Goal: Task Accomplishment & Management: Manage account settings

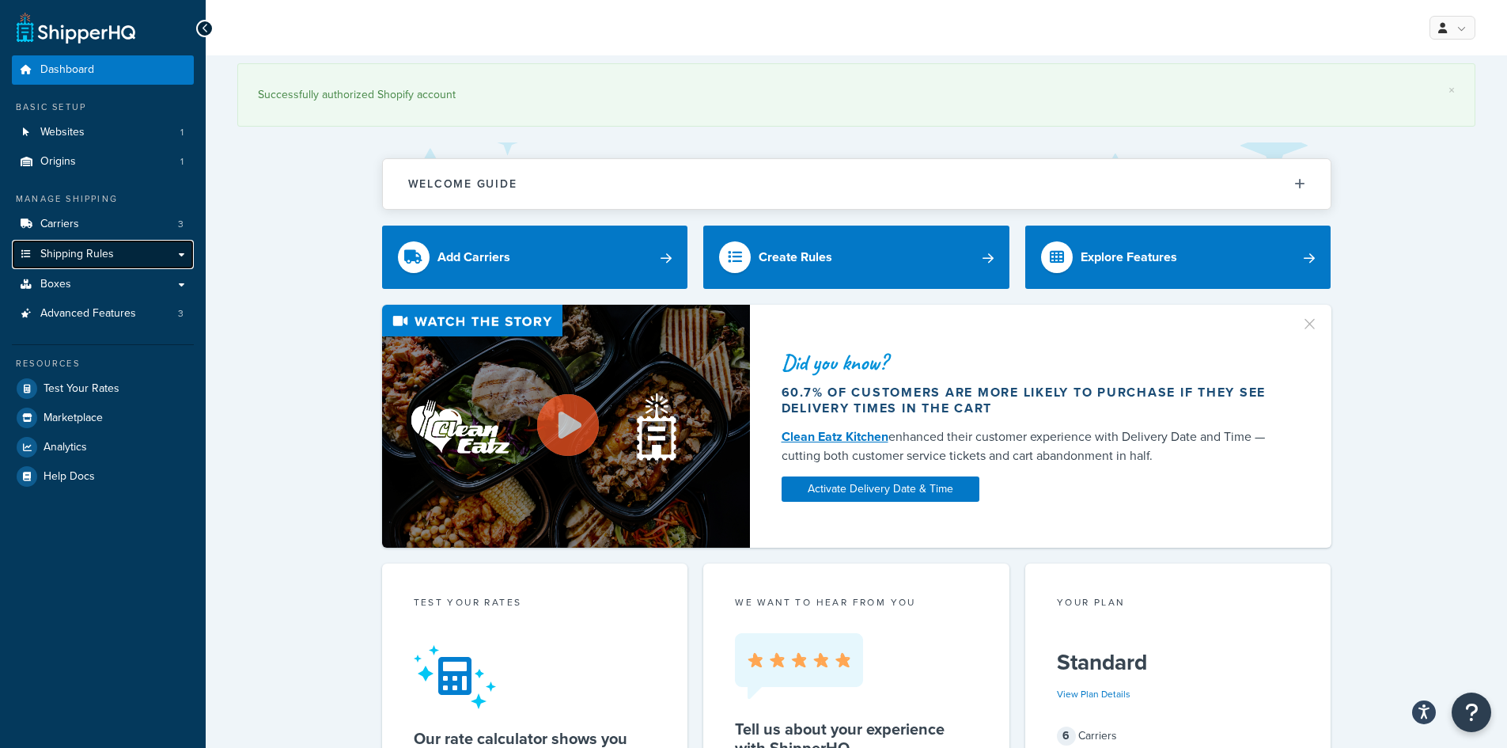
click at [52, 252] on span "Shipping Rules" at bounding box center [77, 254] width 74 height 13
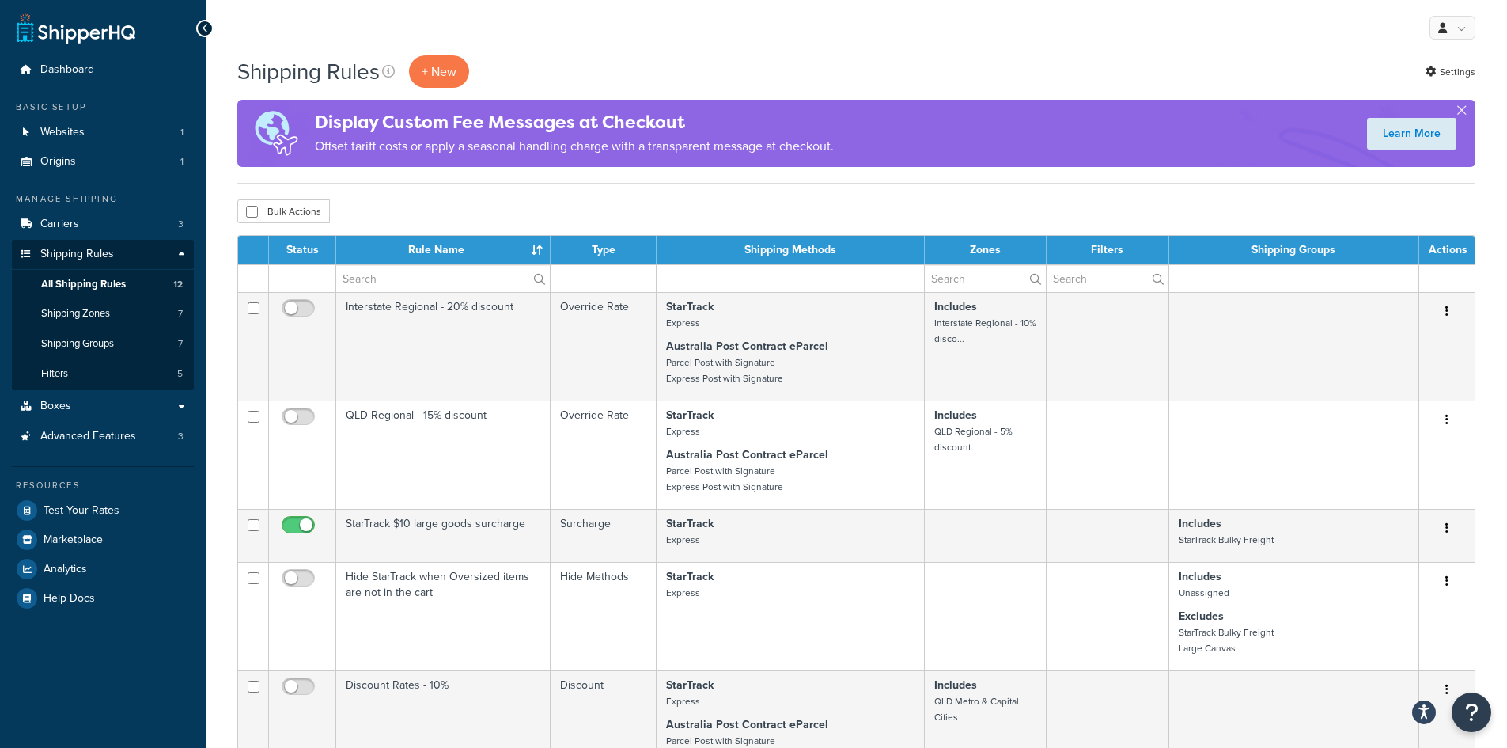
click at [572, 34] on div "My Profile Billing Global Settings Contact Us Logout" at bounding box center [857, 27] width 1302 height 55
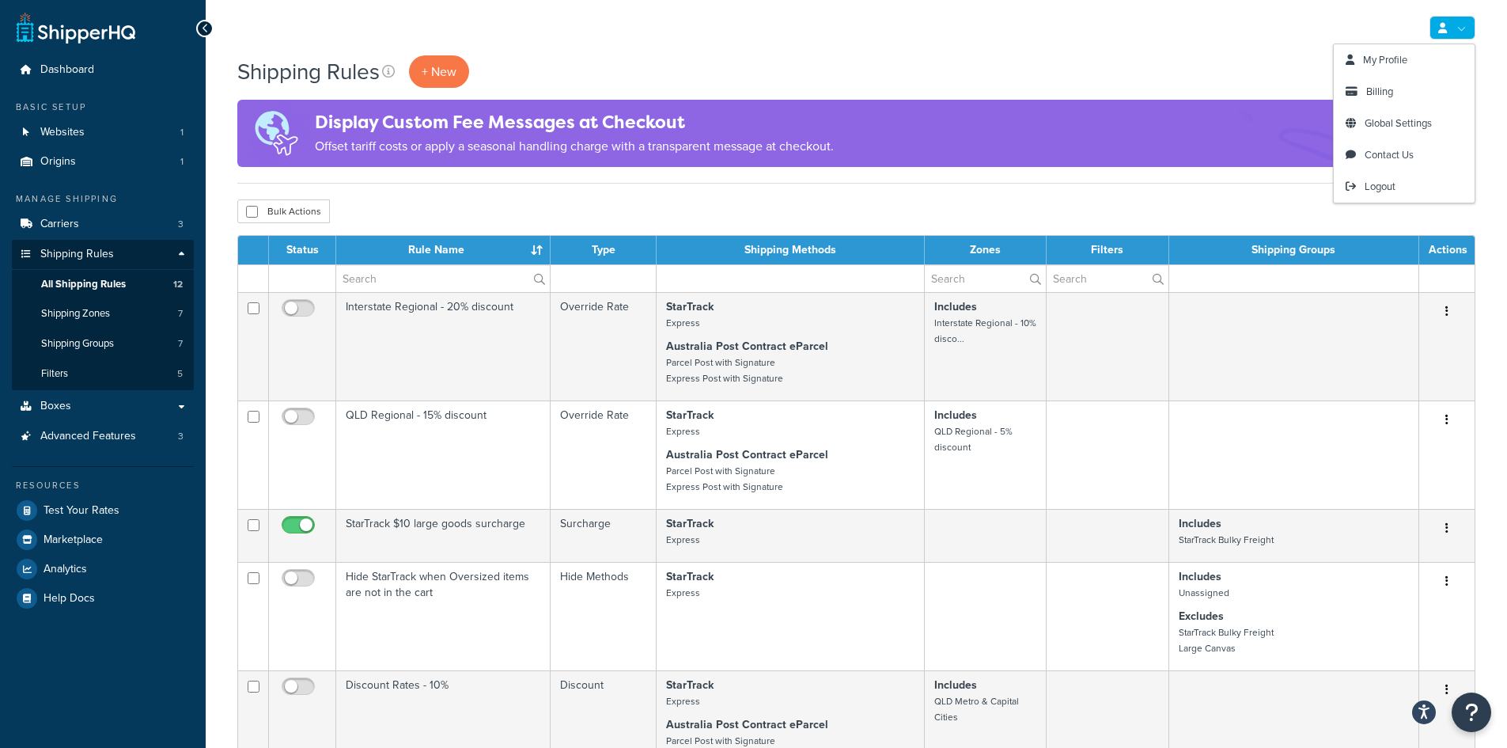
click at [1445, 25] on icon at bounding box center [1442, 28] width 9 height 10
click at [1385, 86] on span "Billing" at bounding box center [1379, 91] width 27 height 15
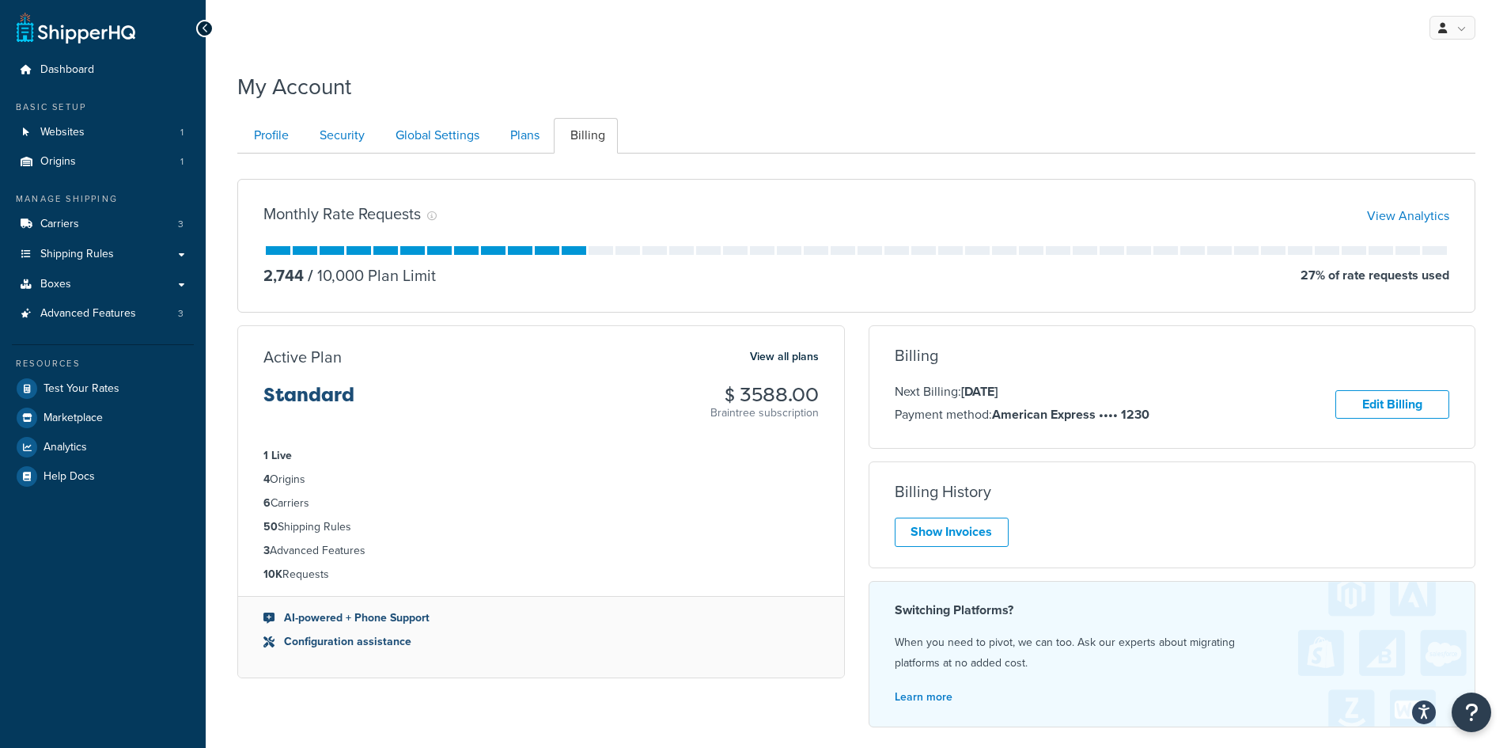
click at [956, 85] on div "My Account" at bounding box center [856, 82] width 1238 height 39
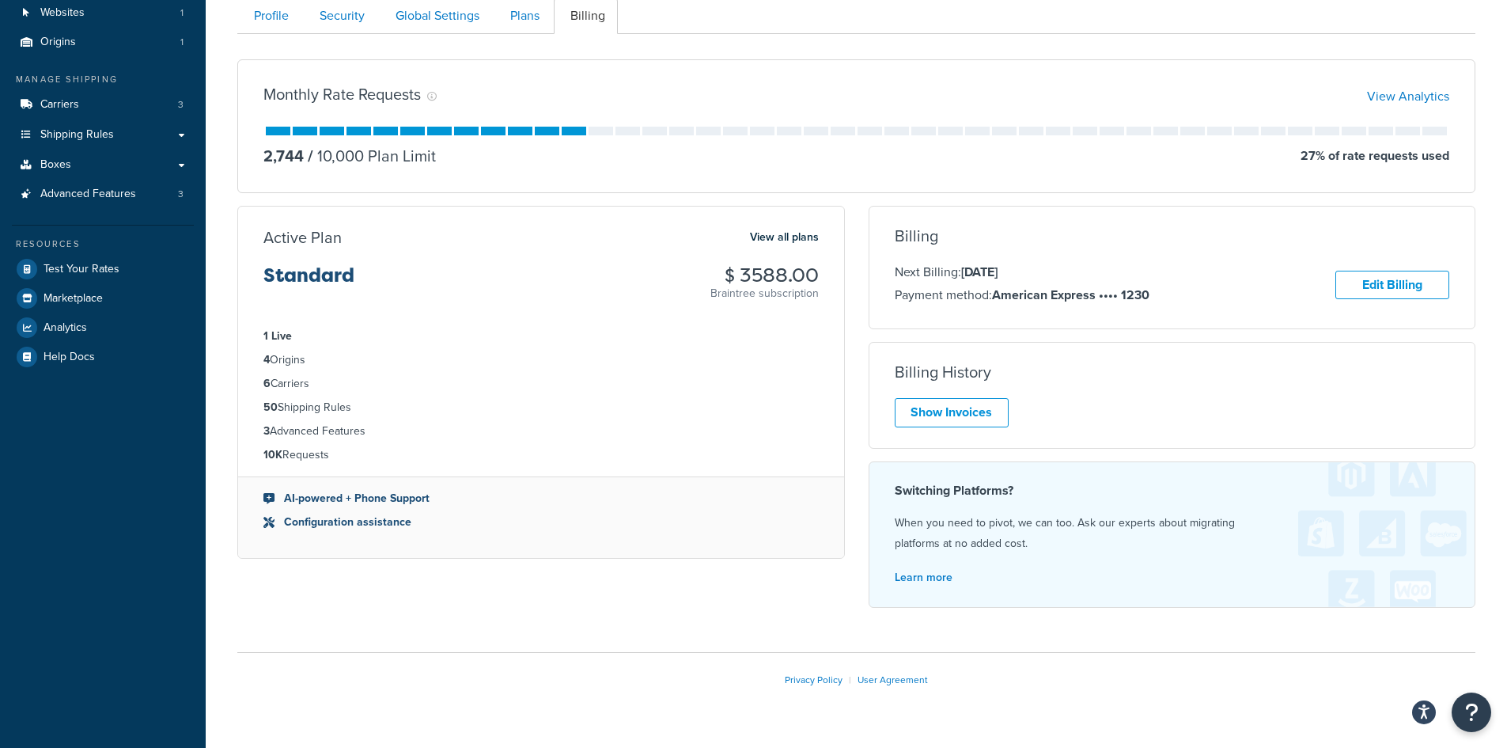
scroll to position [157, 0]
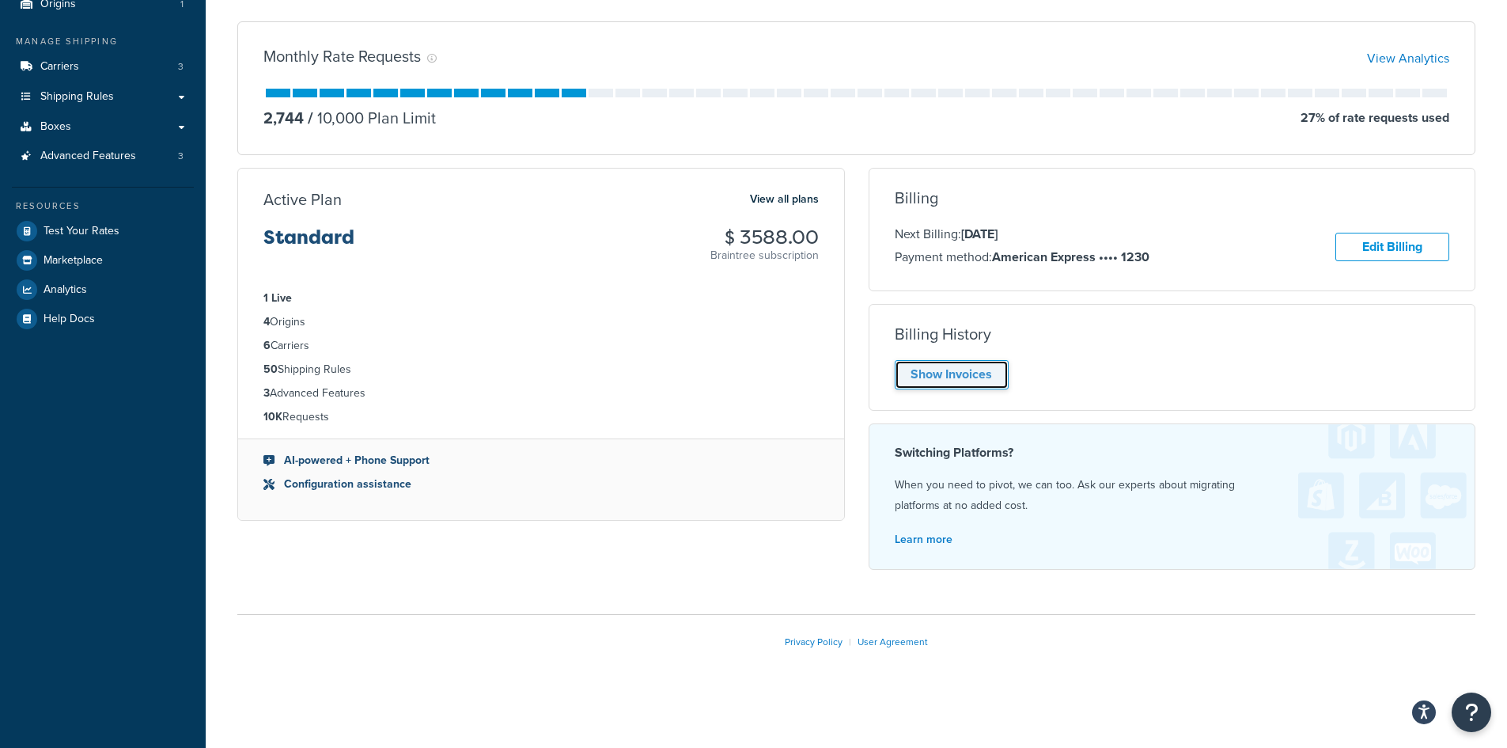
click at [965, 377] on link "Show Invoices" at bounding box center [952, 374] width 114 height 29
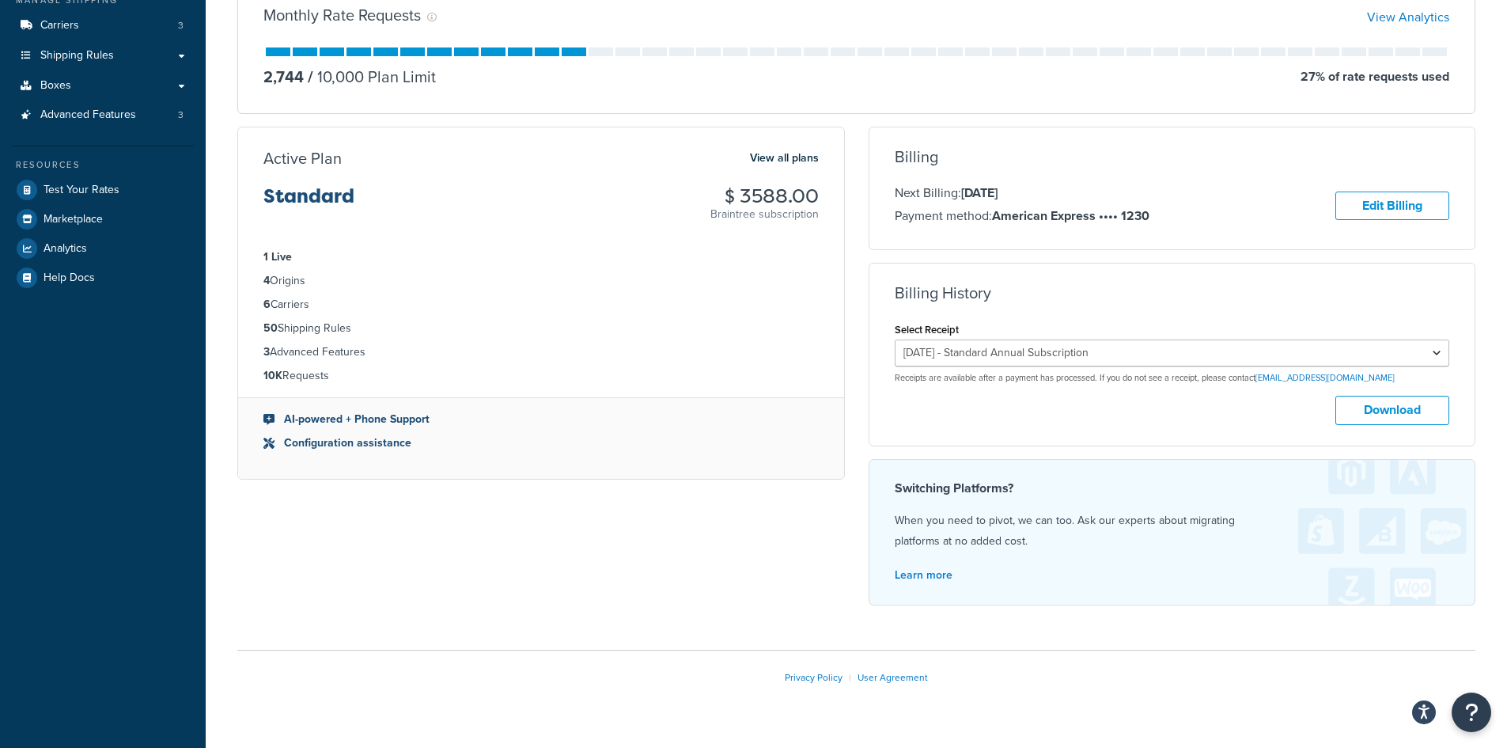
scroll to position [234, 0]
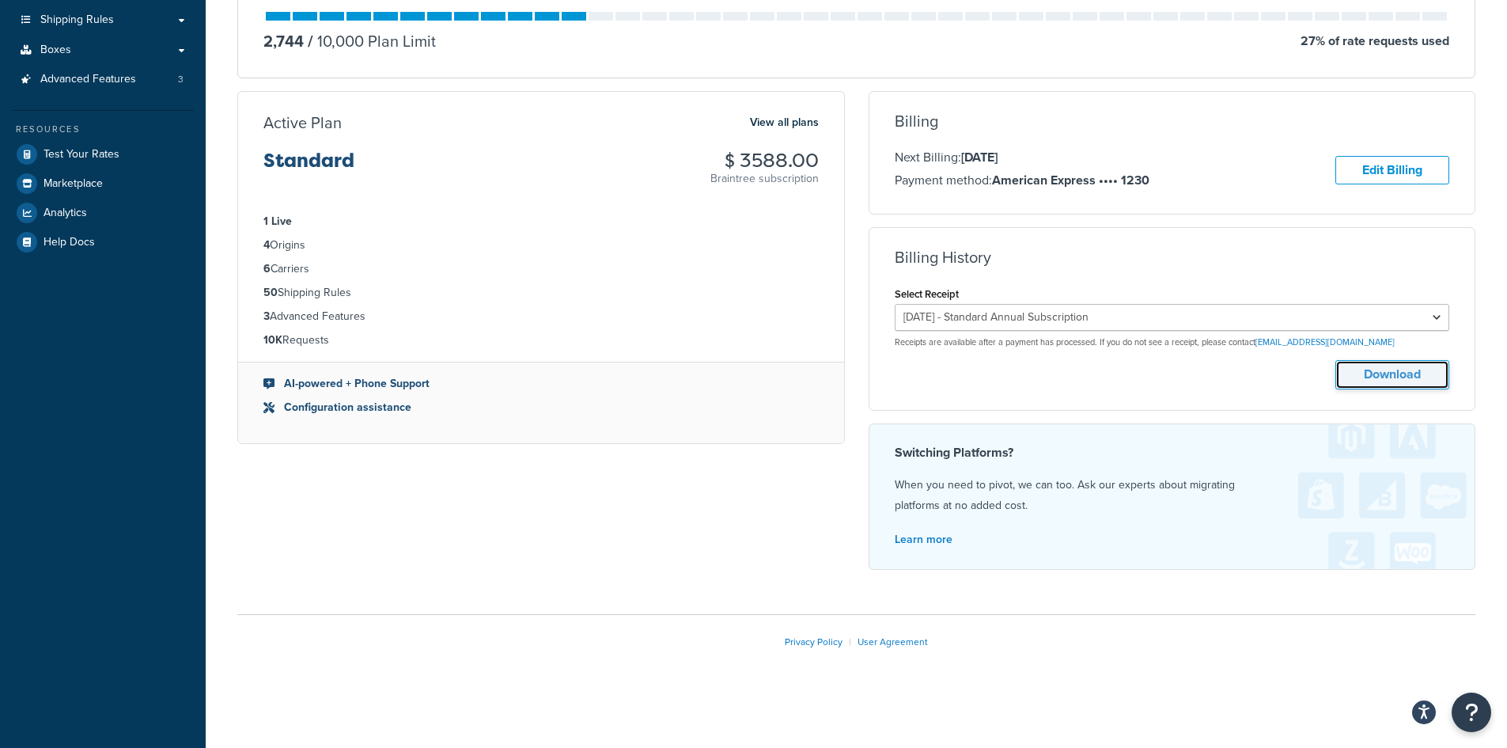
click at [1376, 372] on button "Download" at bounding box center [1393, 374] width 114 height 29
